Goal: Transaction & Acquisition: Purchase product/service

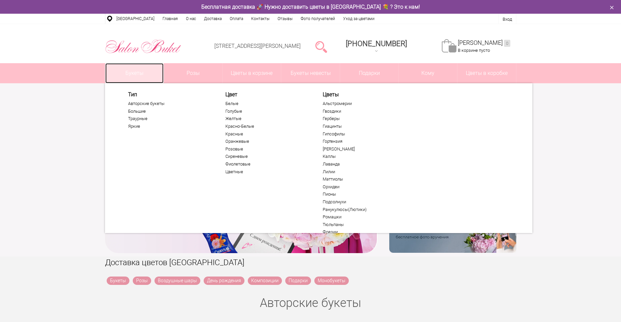
click at [130, 65] on link "Букеты" at bounding box center [134, 73] width 59 height 20
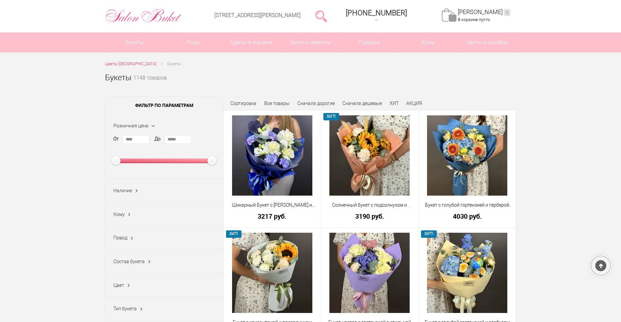
scroll to position [33, 0]
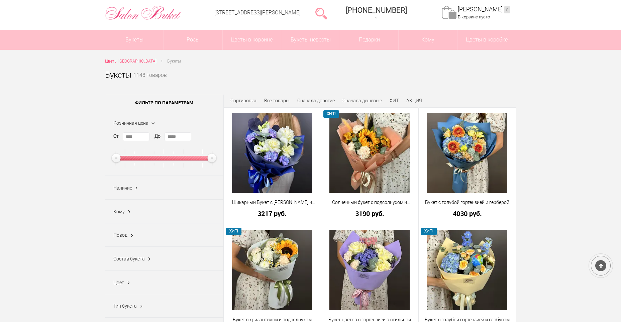
click at [248, 100] on span "Сортировка" at bounding box center [243, 100] width 26 height 5
click at [245, 102] on span "Сортировка" at bounding box center [243, 100] width 26 height 5
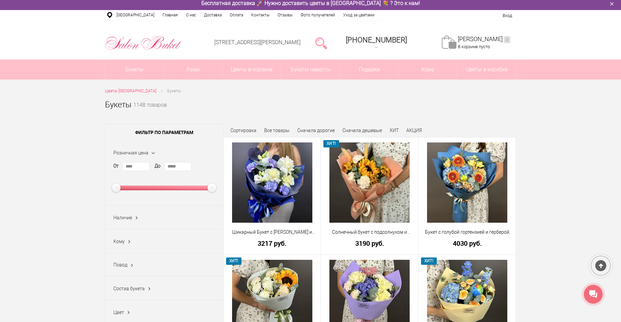
scroll to position [0, 0]
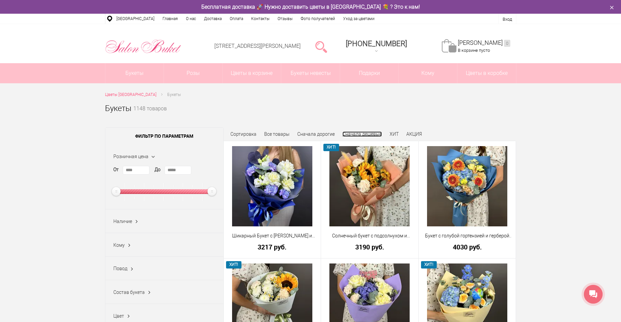
click at [358, 136] on link "Сначала дешевые" at bounding box center [361, 133] width 39 height 5
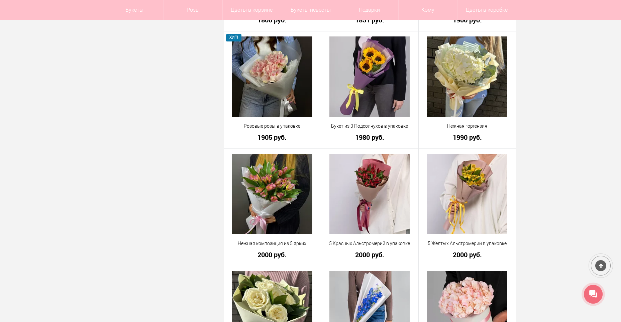
scroll to position [568, 0]
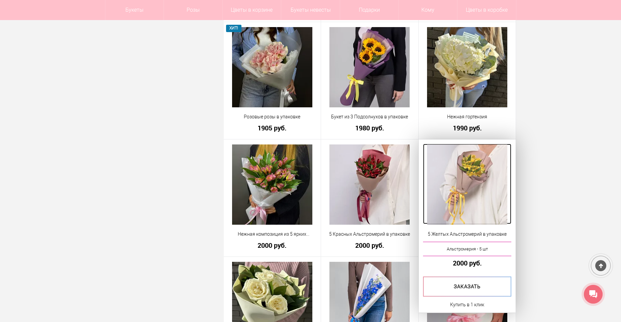
click at [487, 181] on img at bounding box center [467, 184] width 80 height 80
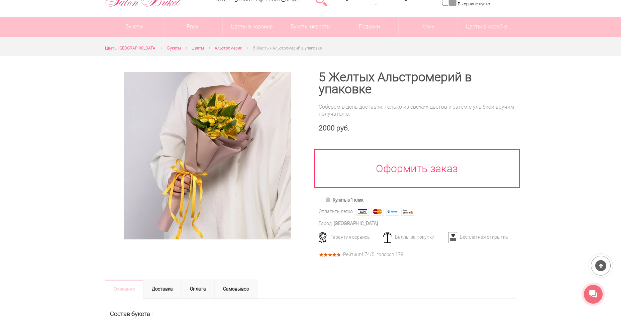
scroll to position [33, 0]
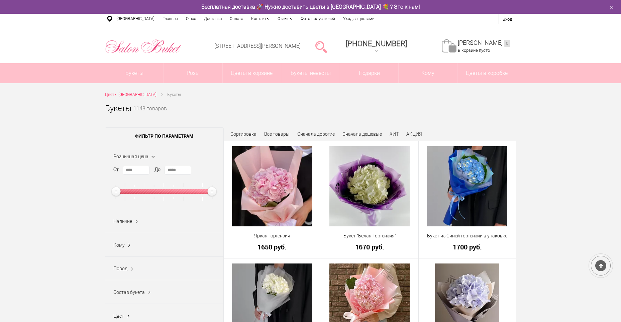
scroll to position [588, 0]
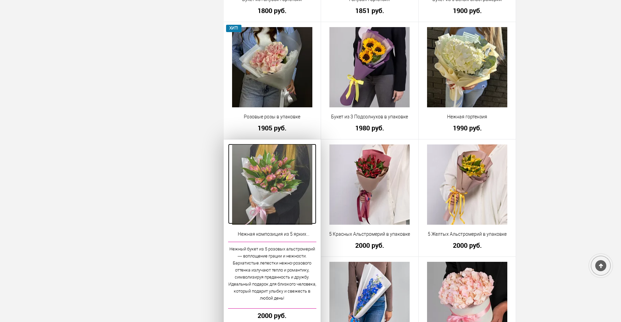
click at [281, 180] on img at bounding box center [272, 184] width 80 height 80
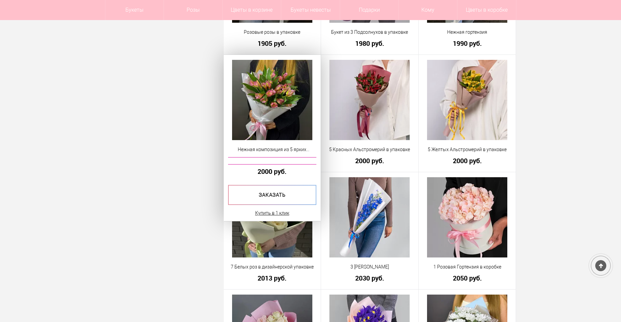
scroll to position [655, 0]
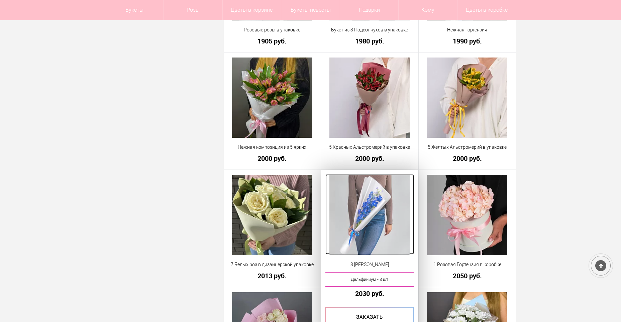
click at [375, 211] on img at bounding box center [369, 215] width 80 height 80
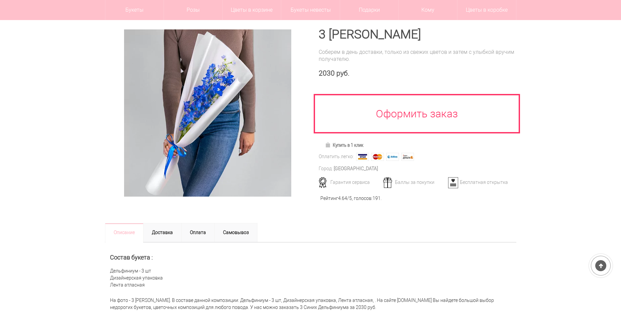
scroll to position [67, 0]
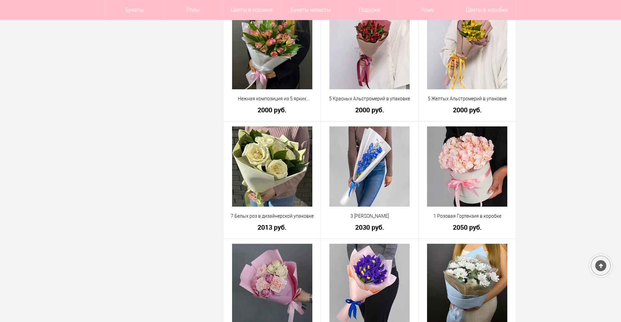
scroll to position [709, 0]
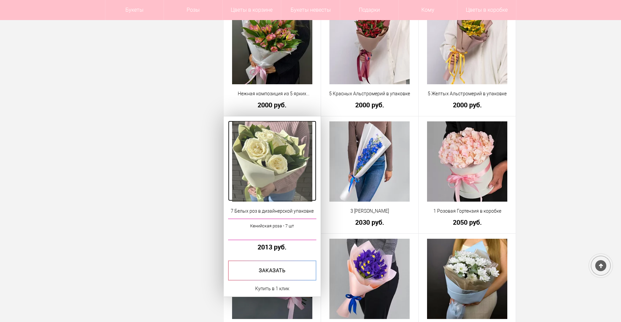
click at [296, 174] on img at bounding box center [272, 161] width 80 height 80
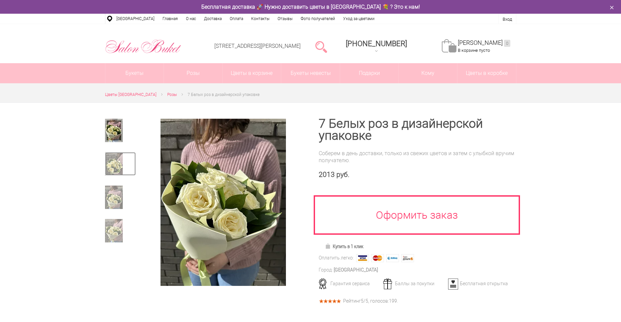
click at [113, 163] on img at bounding box center [114, 163] width 18 height 23
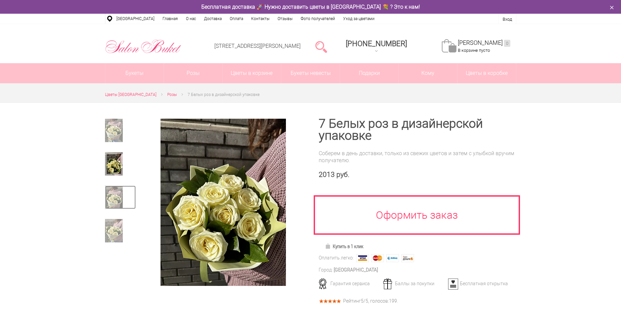
click at [111, 193] on img at bounding box center [114, 197] width 18 height 23
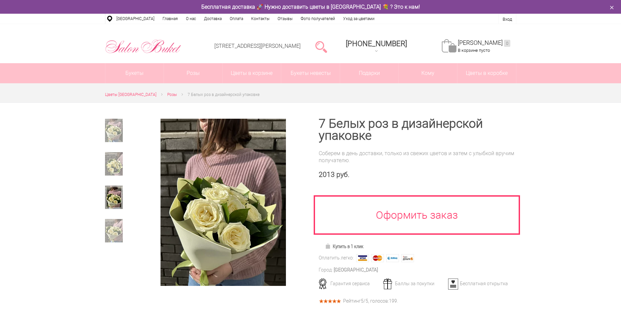
click at [110, 218] on div at bounding box center [120, 186] width 31 height 134
click at [117, 221] on img at bounding box center [114, 230] width 18 height 23
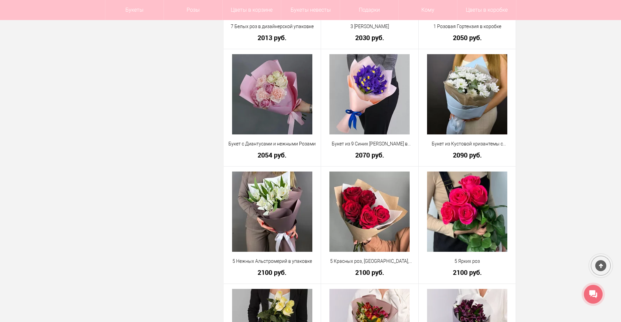
scroll to position [896, 0]
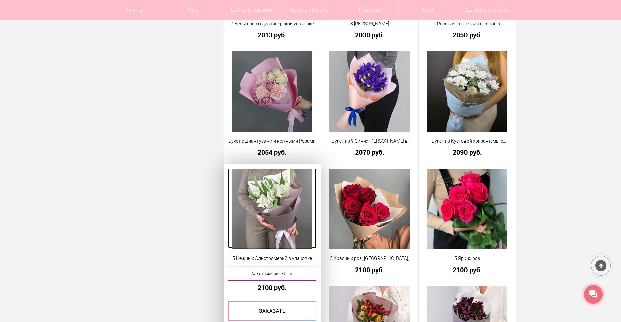
click at [284, 199] on img at bounding box center [272, 209] width 80 height 80
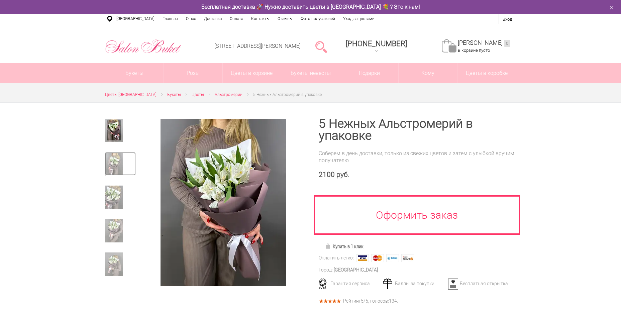
click at [118, 158] on img at bounding box center [114, 163] width 18 height 23
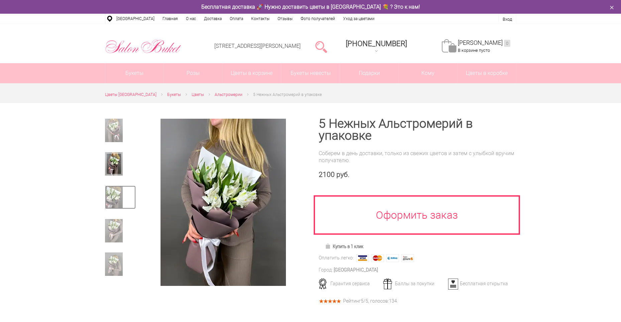
click at [111, 188] on img at bounding box center [114, 197] width 18 height 23
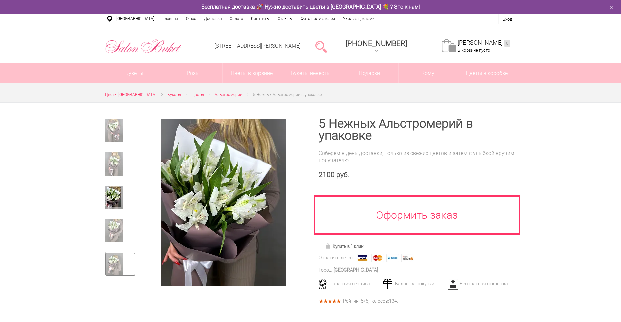
click at [114, 255] on img at bounding box center [114, 263] width 18 height 23
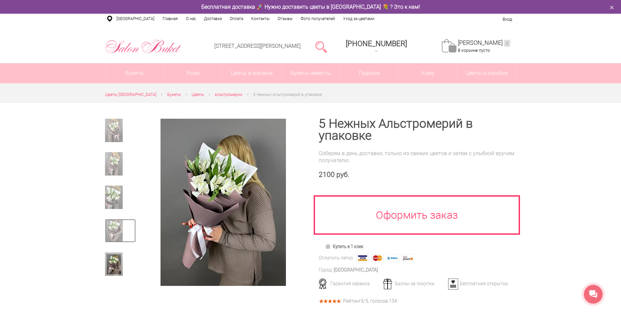
click at [110, 232] on img at bounding box center [114, 230] width 18 height 23
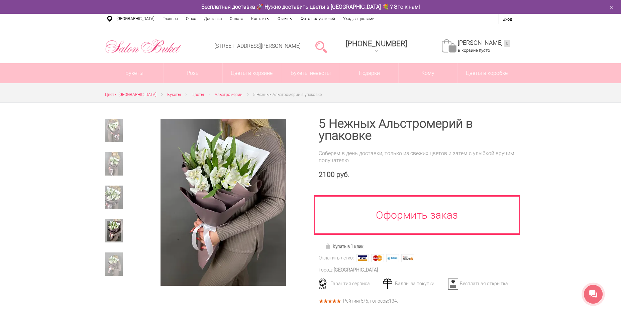
click at [112, 211] on div at bounding box center [120, 200] width 31 height 28
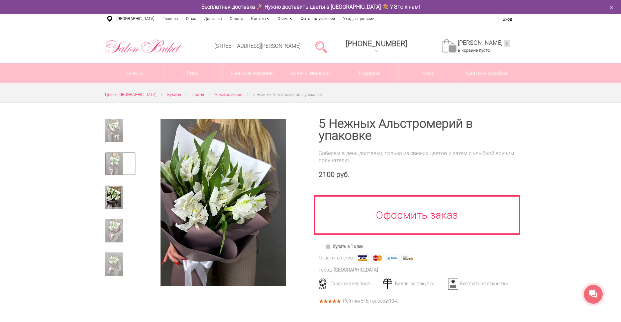
click at [112, 171] on img at bounding box center [114, 163] width 18 height 23
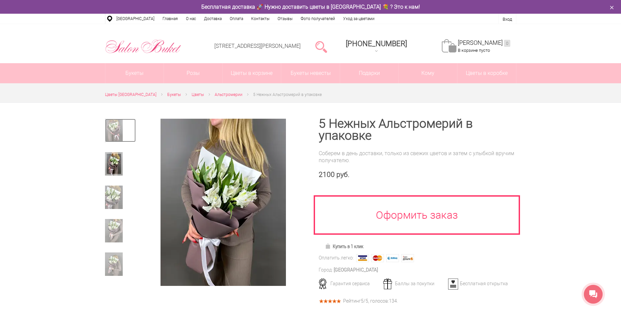
click at [110, 139] on img at bounding box center [114, 130] width 18 height 23
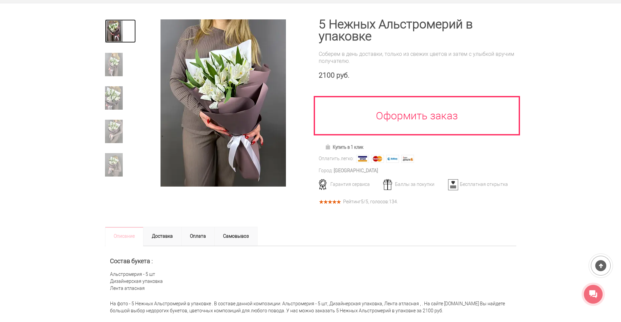
scroll to position [100, 0]
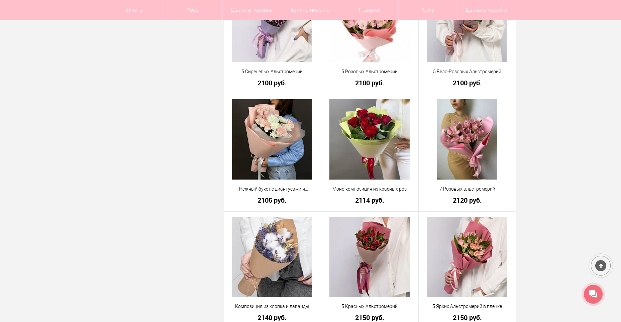
scroll to position [1451, 0]
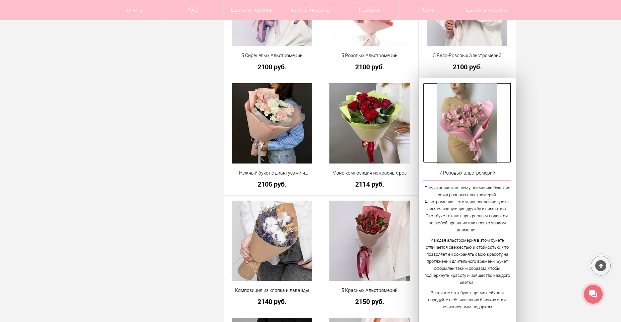
click at [453, 140] on img at bounding box center [467, 123] width 61 height 80
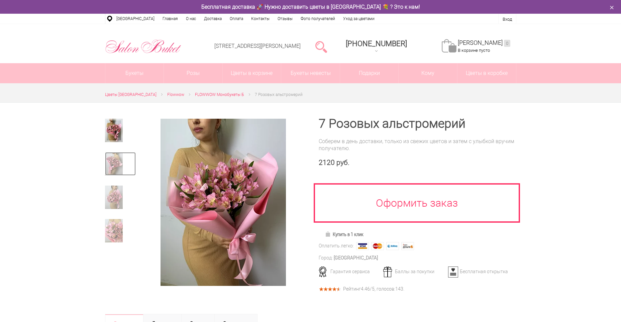
click at [111, 157] on img at bounding box center [114, 163] width 18 height 23
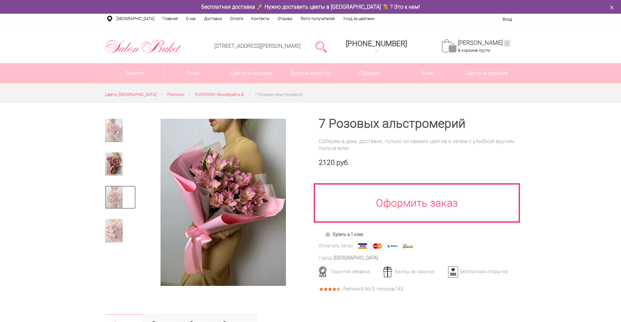
click at [120, 193] on img at bounding box center [114, 197] width 18 height 23
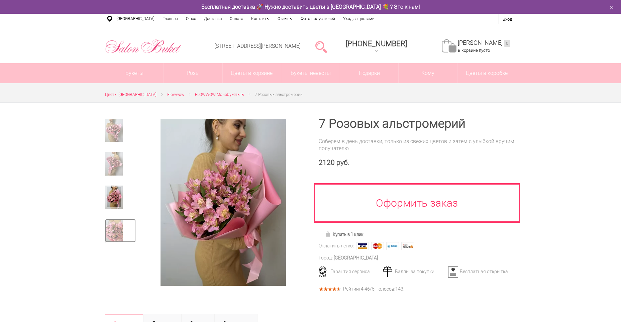
click at [118, 224] on img at bounding box center [114, 230] width 18 height 23
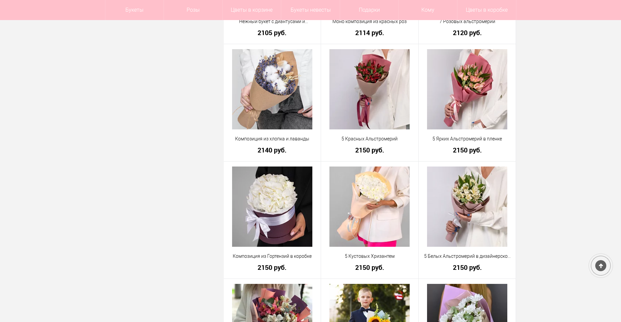
scroll to position [1605, 0]
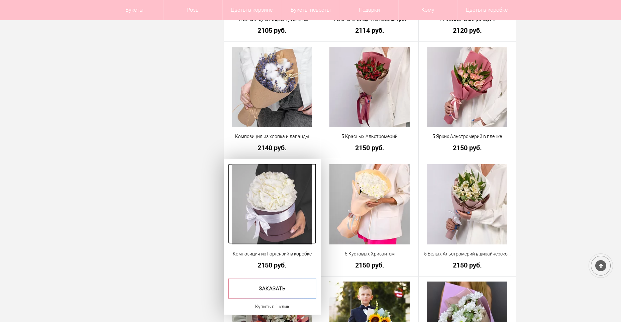
click at [298, 203] on img at bounding box center [272, 204] width 80 height 80
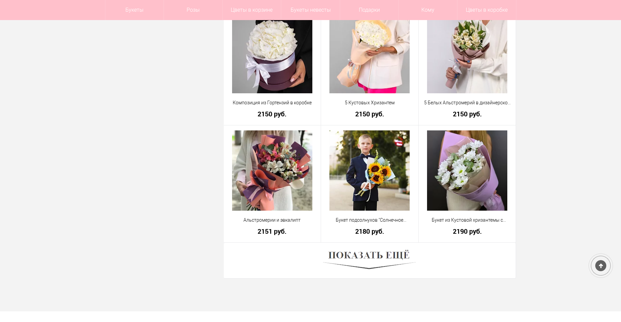
scroll to position [1759, 0]
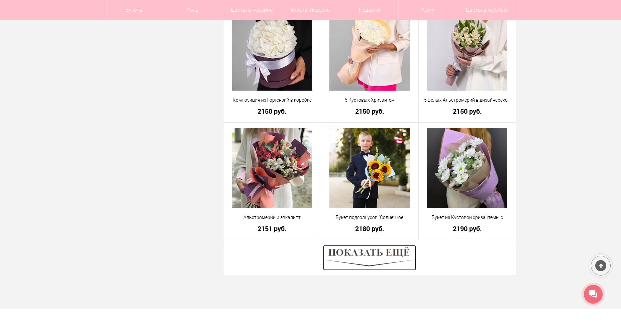
click at [385, 257] on img at bounding box center [369, 257] width 93 height 25
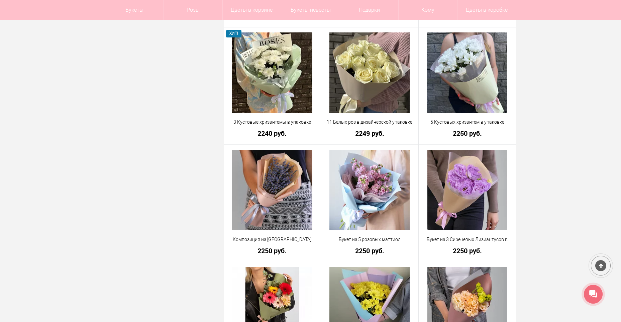
scroll to position [2327, 0]
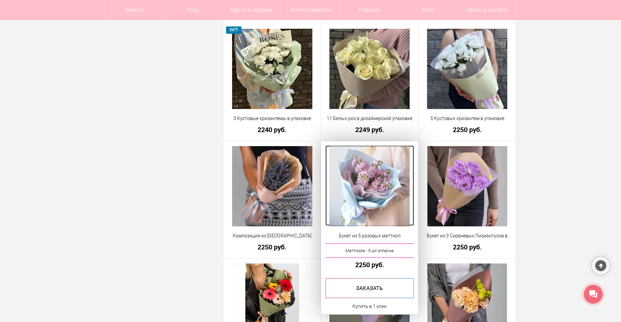
click at [378, 177] on img at bounding box center [369, 186] width 80 height 80
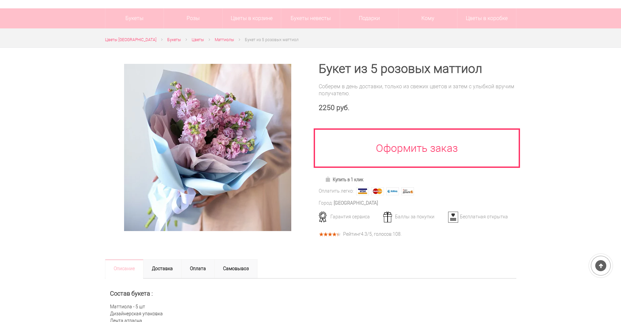
scroll to position [33, 0]
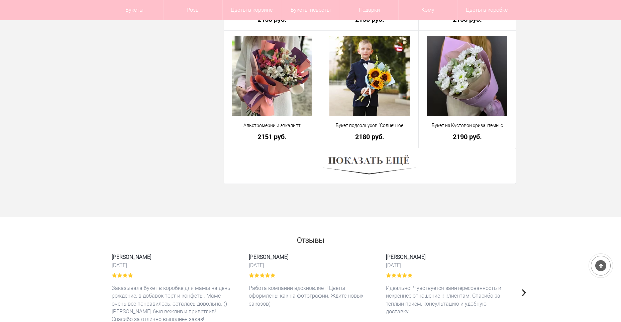
scroll to position [1850, 0]
click at [356, 176] on img at bounding box center [369, 165] width 93 height 25
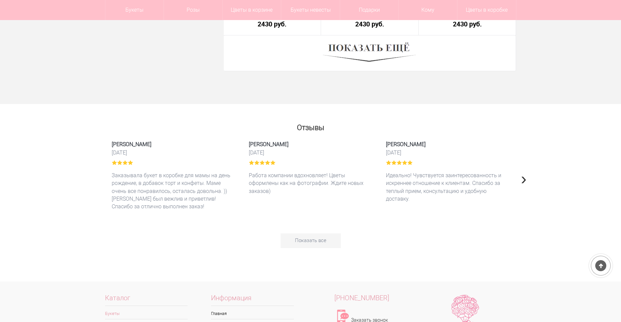
scroll to position [3795, 0]
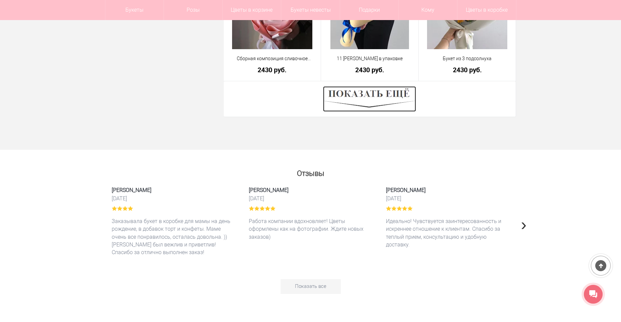
click at [369, 97] on img at bounding box center [369, 98] width 93 height 25
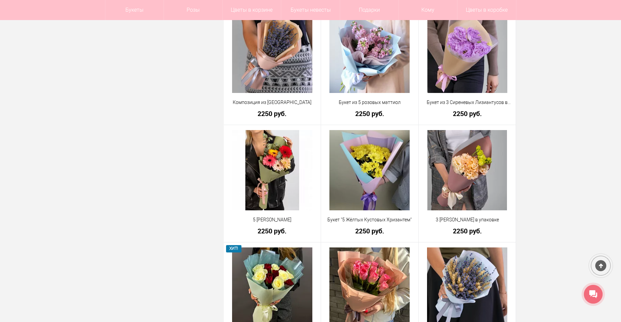
scroll to position [2458, 0]
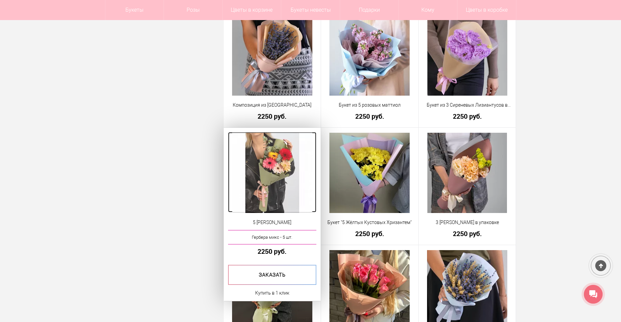
click at [278, 157] on img at bounding box center [272, 173] width 80 height 80
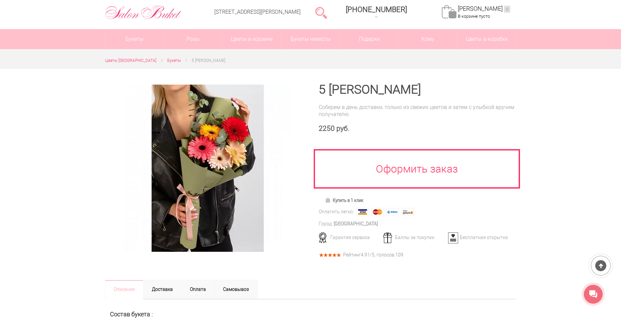
scroll to position [33, 0]
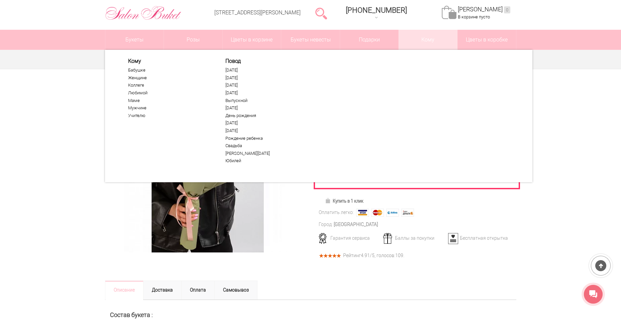
drag, startPoint x: 395, startPoint y: 78, endPoint x: 392, endPoint y: 83, distance: 5.7
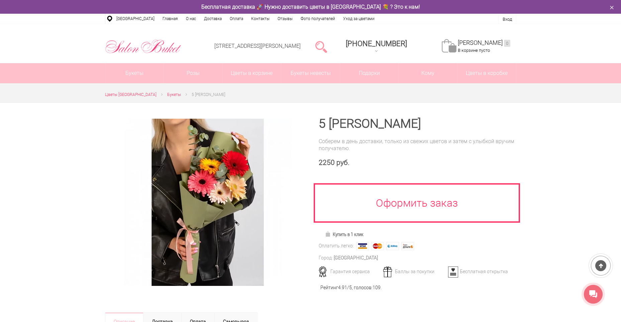
scroll to position [33, 0]
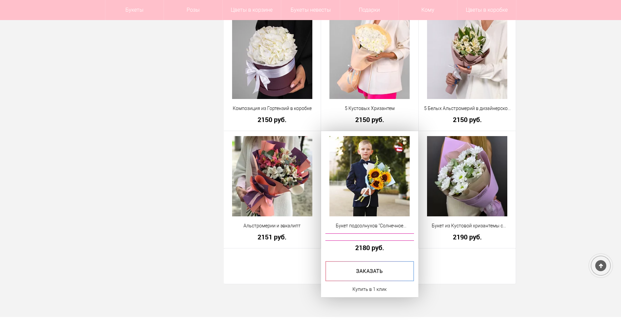
scroll to position [1750, 0]
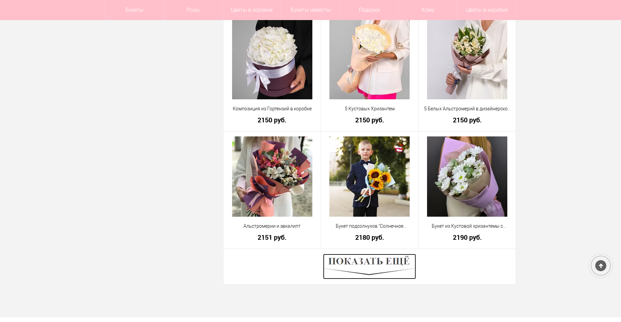
click at [381, 268] on img at bounding box center [369, 266] width 93 height 25
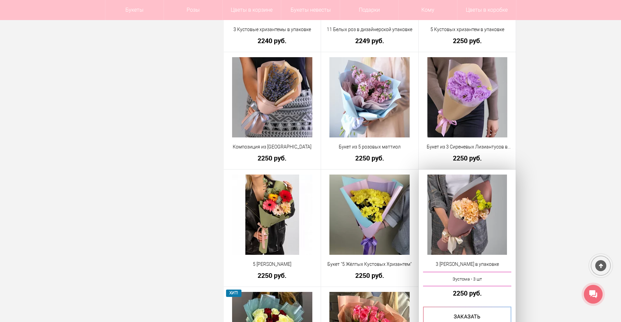
scroll to position [2418, 0]
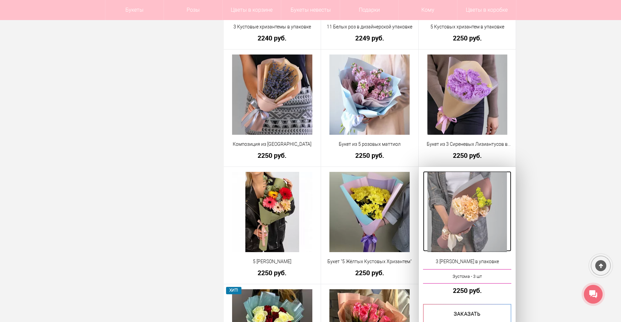
click at [500, 214] on img at bounding box center [467, 212] width 80 height 80
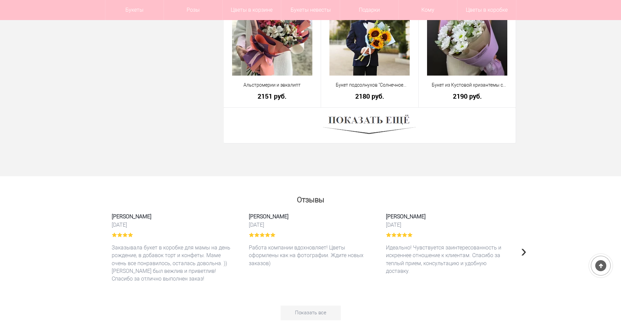
scroll to position [1850, 0]
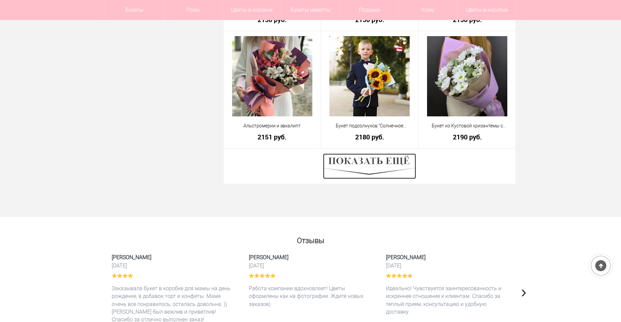
click at [357, 172] on img at bounding box center [369, 165] width 93 height 25
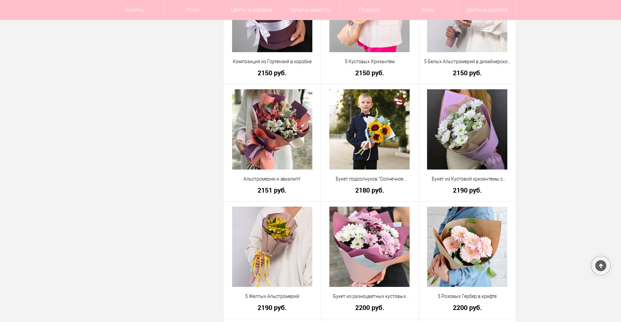
scroll to position [1750, 0]
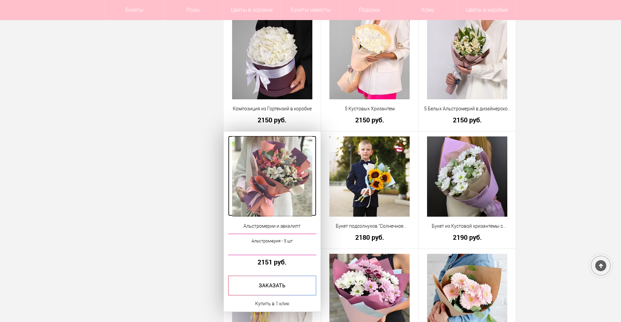
click at [284, 181] on img at bounding box center [272, 176] width 80 height 80
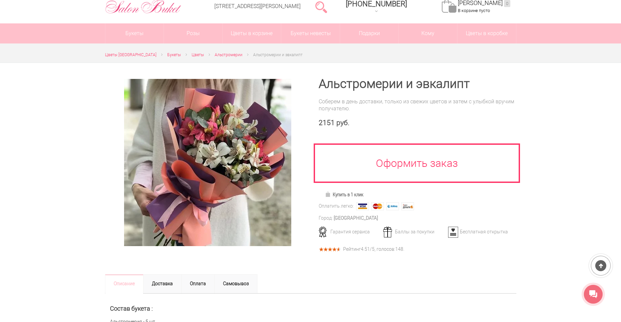
scroll to position [33, 0]
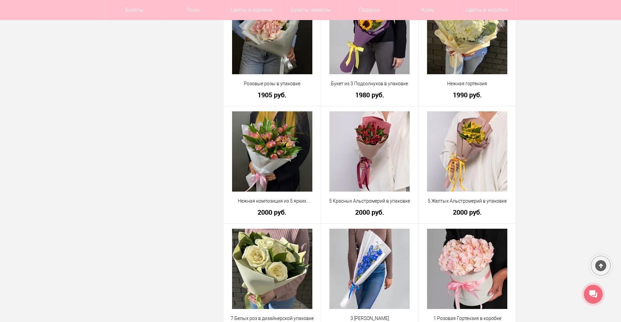
scroll to position [602, 0]
